Goal: Task Accomplishment & Management: Use online tool/utility

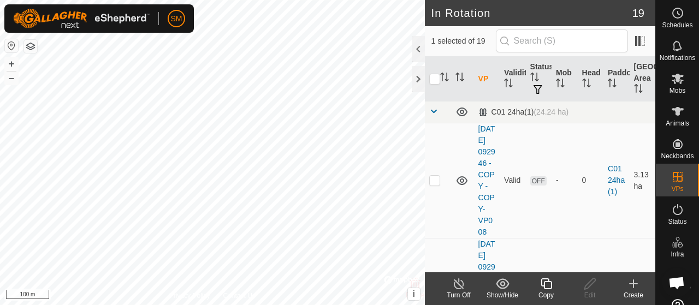
click at [544, 289] on icon at bounding box center [546, 283] width 14 height 13
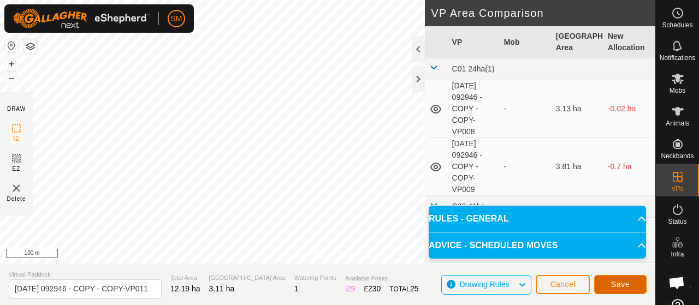
click at [610, 294] on button "Save" at bounding box center [620, 284] width 52 height 19
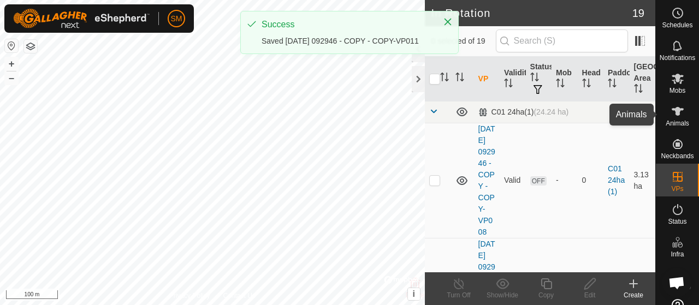
click at [678, 85] on icon at bounding box center [677, 78] width 13 height 13
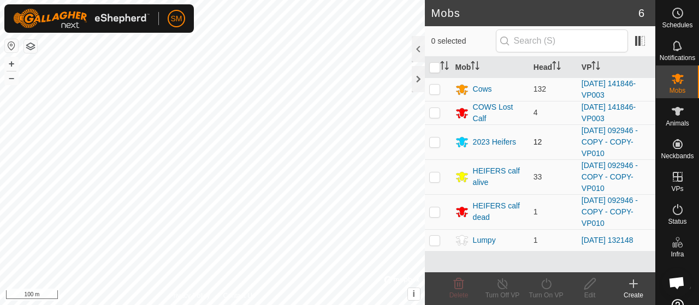
click at [439, 148] on td at bounding box center [438, 141] width 26 height 35
checkbox input "true"
click at [434, 177] on p-checkbox at bounding box center [434, 176] width 11 height 9
checkbox input "true"
click at [434, 207] on p-checkbox at bounding box center [434, 211] width 11 height 9
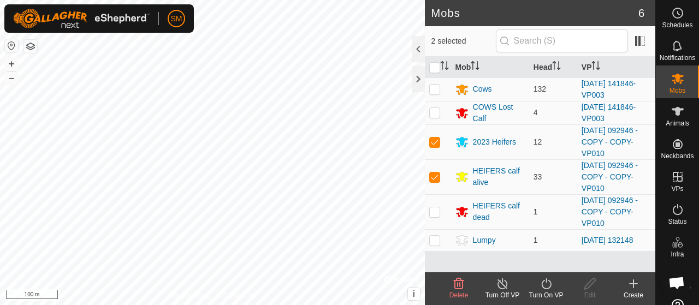
checkbox input "true"
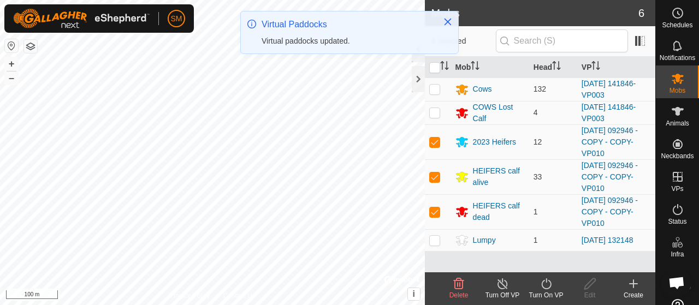
click at [551, 285] on icon at bounding box center [546, 283] width 14 height 13
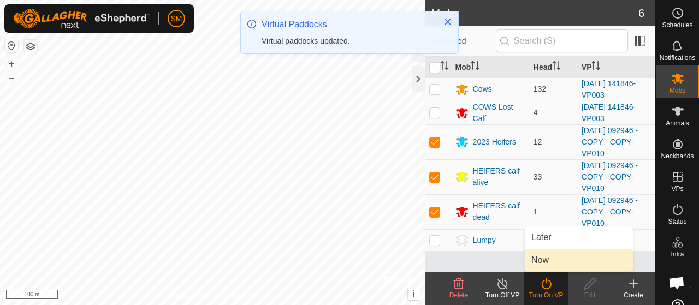
click at [546, 257] on span "Now" at bounding box center [539, 260] width 17 height 13
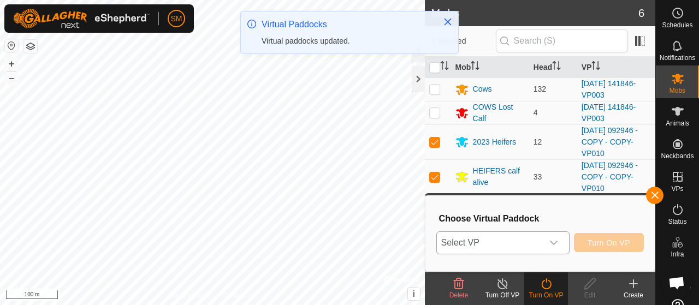
click at [550, 245] on icon "dropdown trigger" at bounding box center [553, 243] width 9 height 9
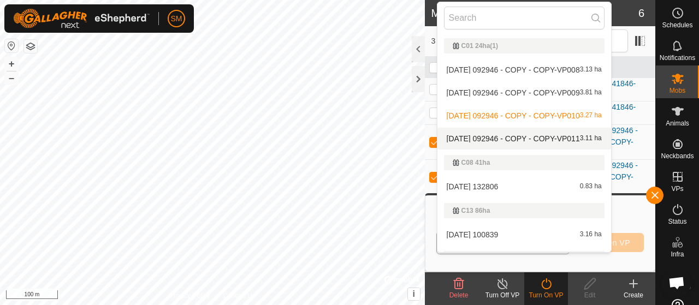
click at [545, 139] on span "[DATE] 092946 - COPY - COPY-VP011" at bounding box center [512, 139] width 133 height 8
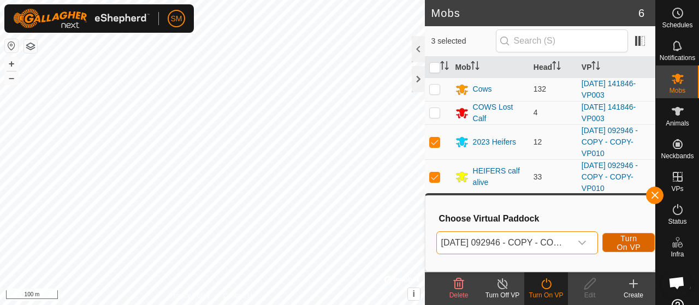
click at [639, 240] on span "Turn On VP" at bounding box center [628, 242] width 25 height 17
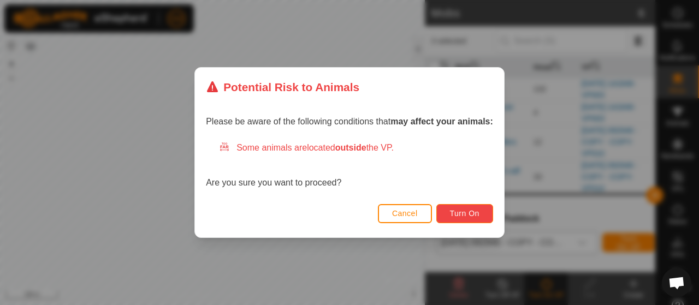
click at [473, 207] on button "Turn On" at bounding box center [464, 213] width 57 height 19
